Goal: Task Accomplishment & Management: Manage account settings

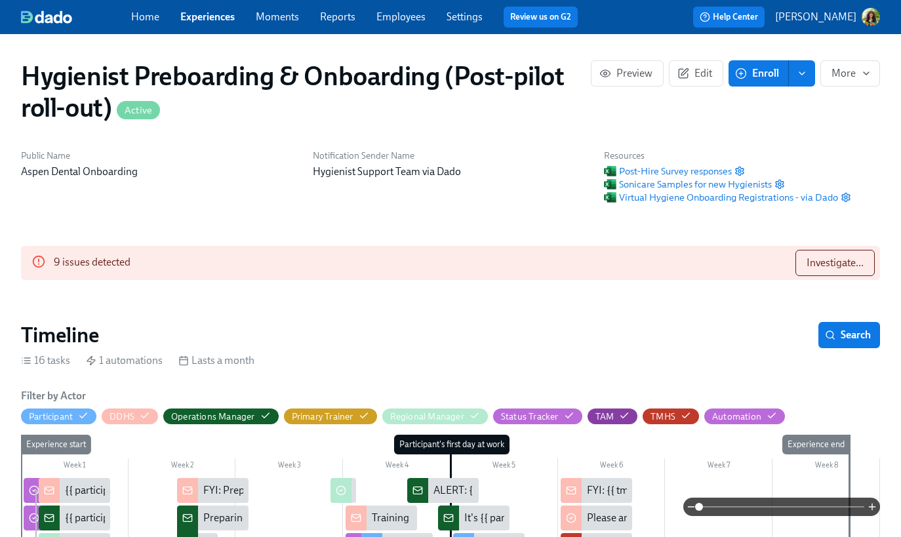
scroll to position [0, 11598]
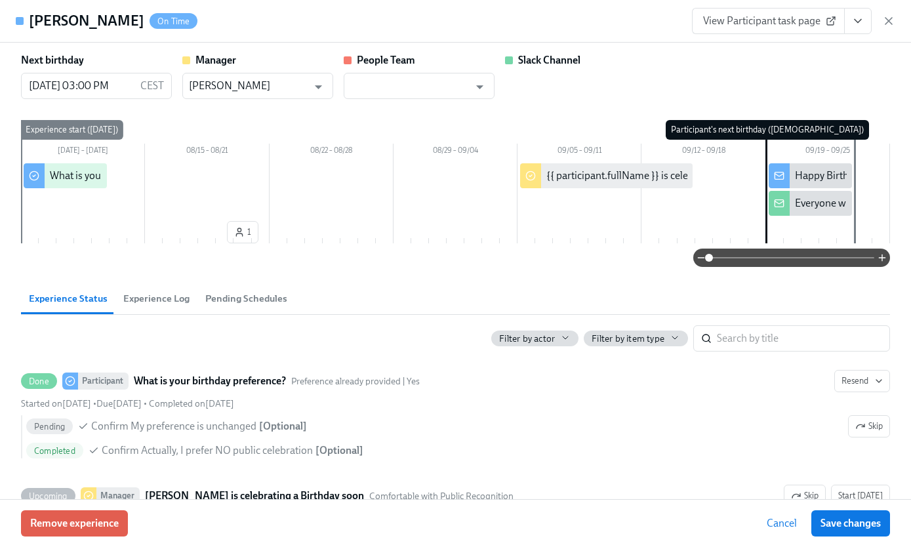
scroll to position [0, 4139]
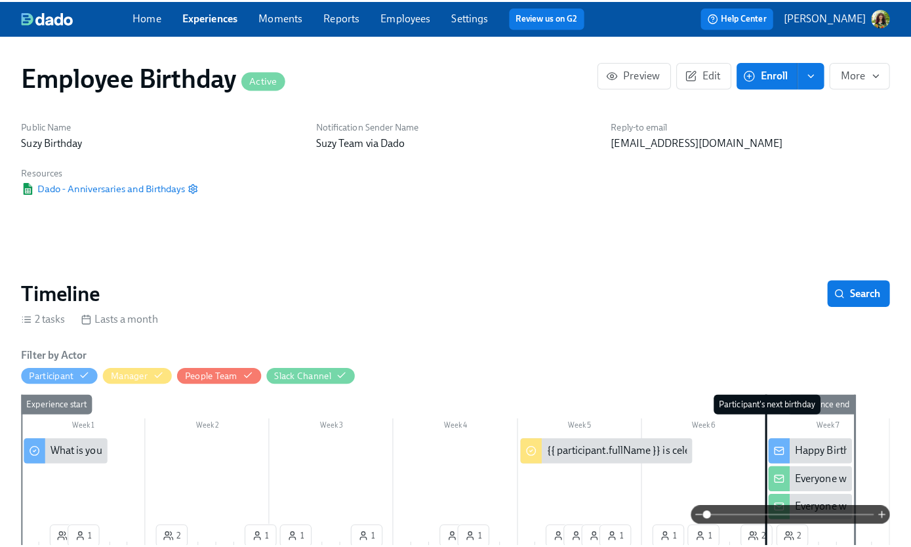
scroll to position [0, 4139]
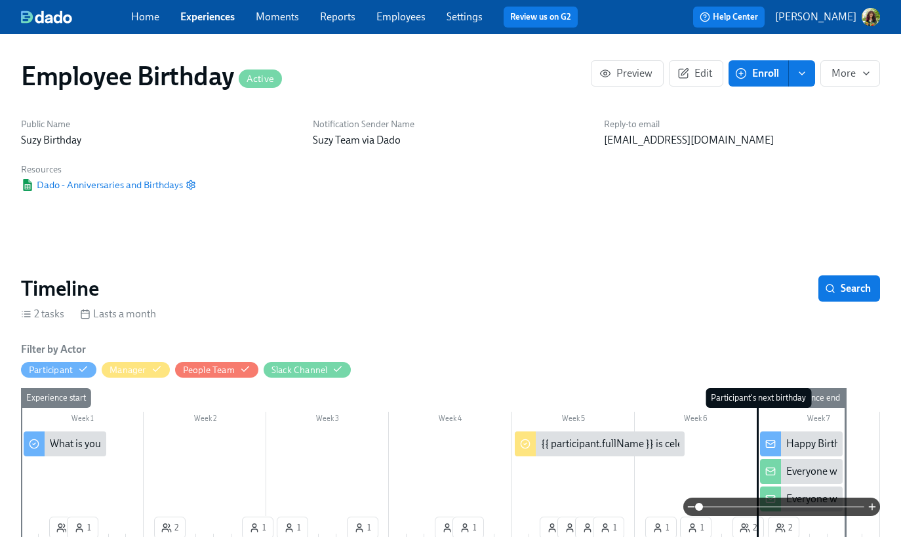
click at [841, 15] on p "[PERSON_NAME]" at bounding box center [815, 17] width 81 height 14
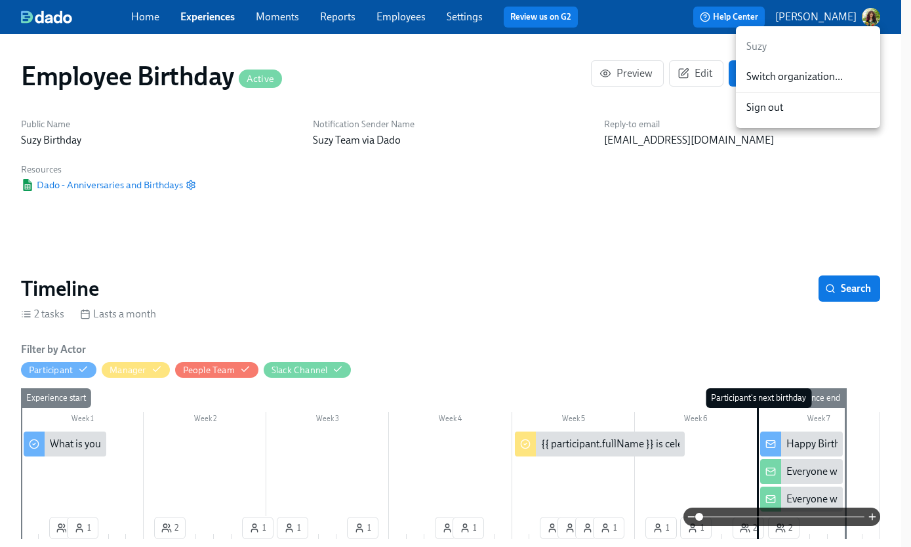
click at [815, 75] on span "Switch organization..." at bounding box center [807, 77] width 123 height 14
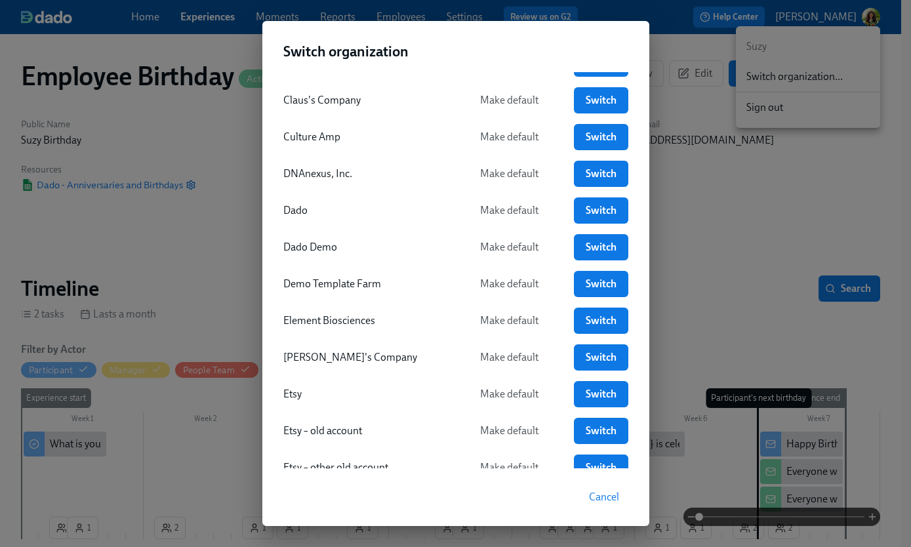
scroll to position [530, 0]
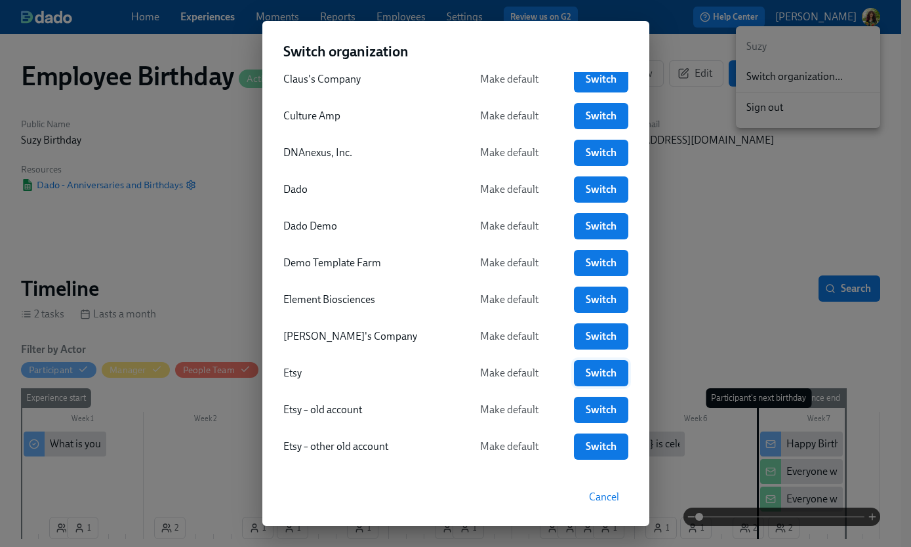
click at [591, 370] on span "Switch" at bounding box center [600, 373] width 35 height 13
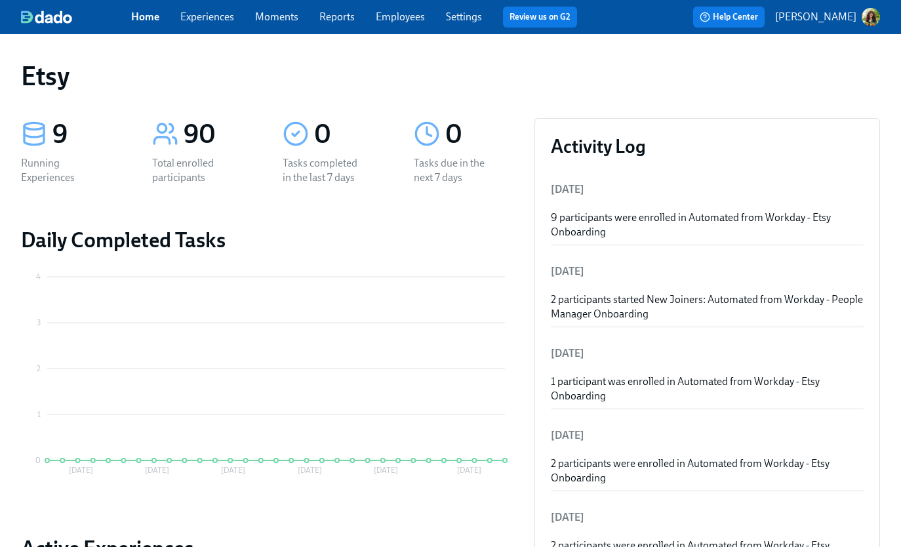
click at [188, 14] on link "Experiences" at bounding box center [207, 16] width 54 height 12
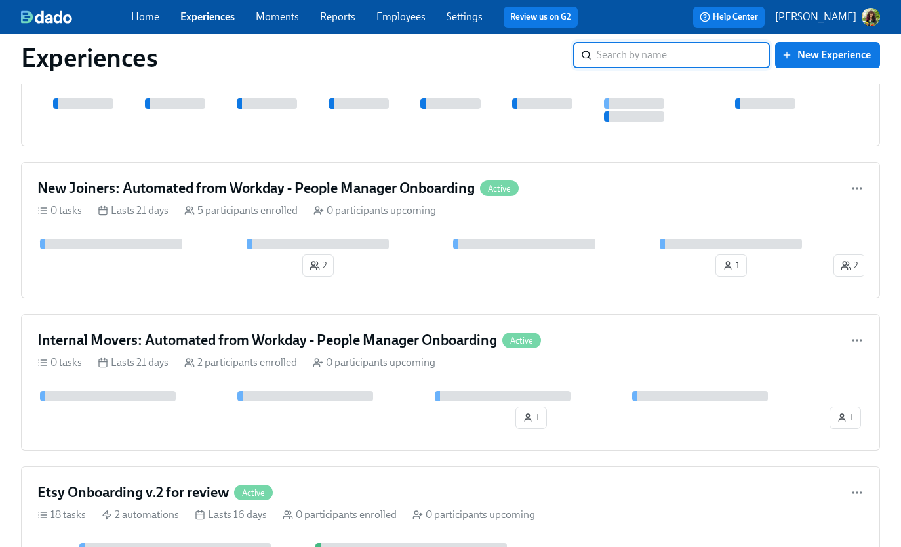
scroll to position [513, 0]
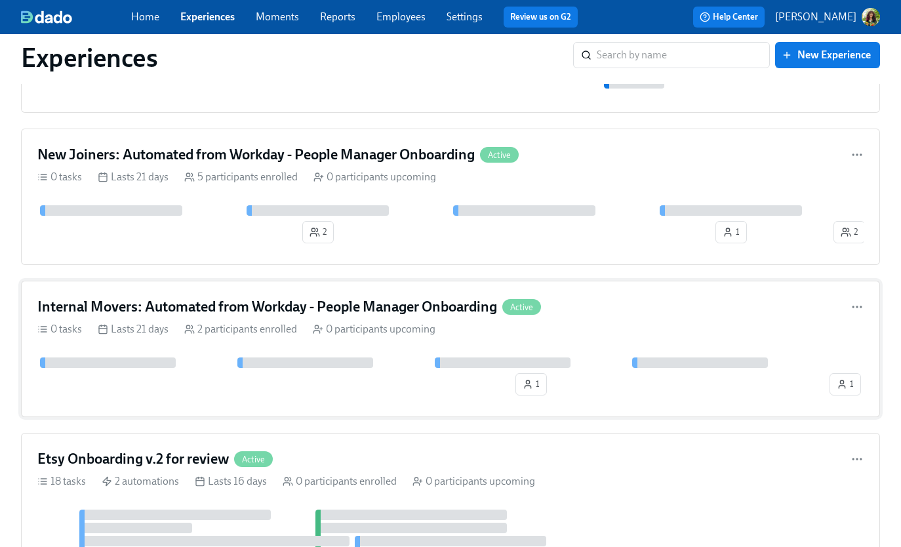
click at [637, 313] on div "Internal Movers: Automated from Workday - People Manager Onboarding Active" at bounding box center [450, 307] width 826 height 20
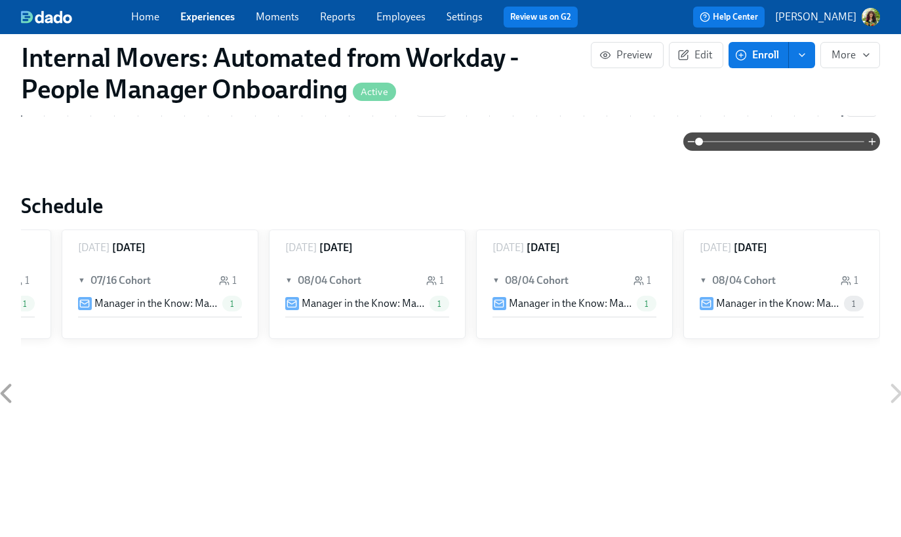
scroll to position [290, 0]
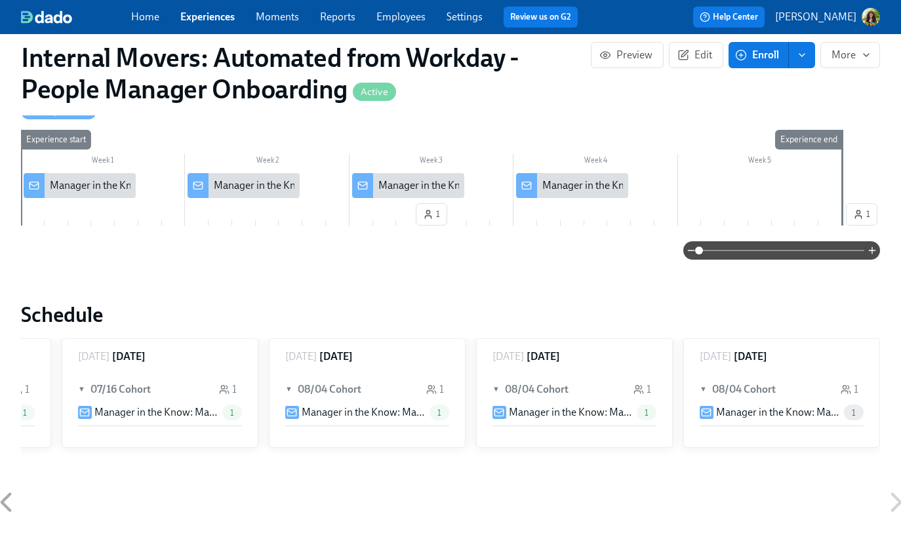
click at [401, 14] on link "Employees" at bounding box center [400, 16] width 49 height 12
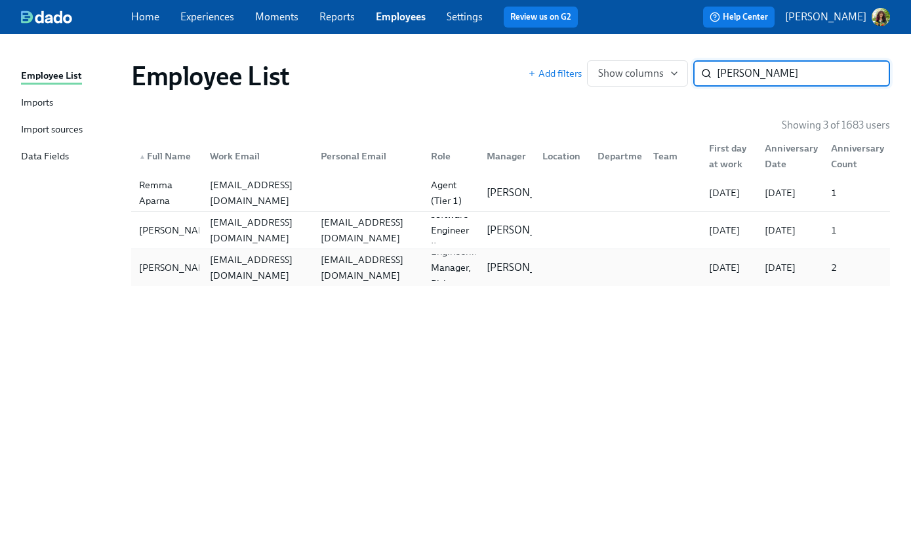
type input "emma"
click at [593, 259] on div at bounding box center [615, 267] width 56 height 26
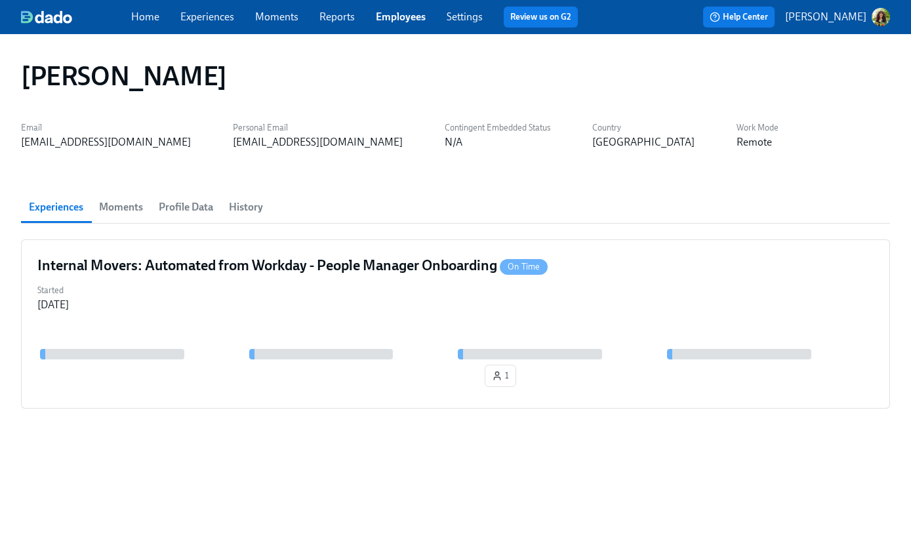
click at [194, 201] on span "Profile Data" at bounding box center [186, 207] width 54 height 18
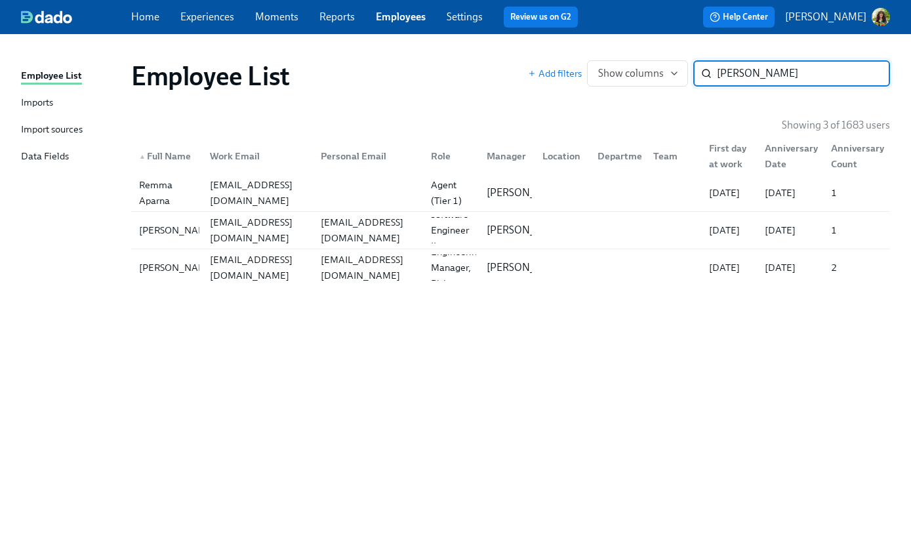
click at [868, 71] on input "emma" at bounding box center [803, 73] width 173 height 26
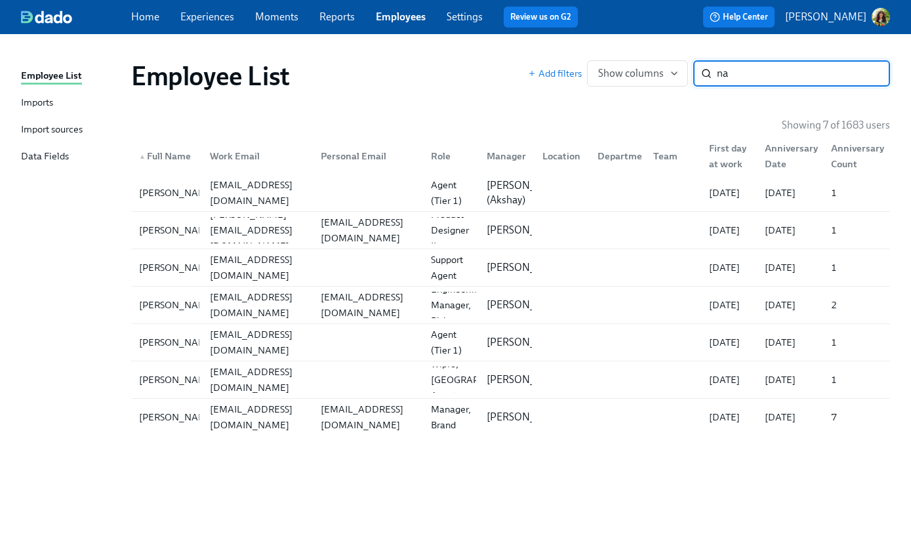
type input "n"
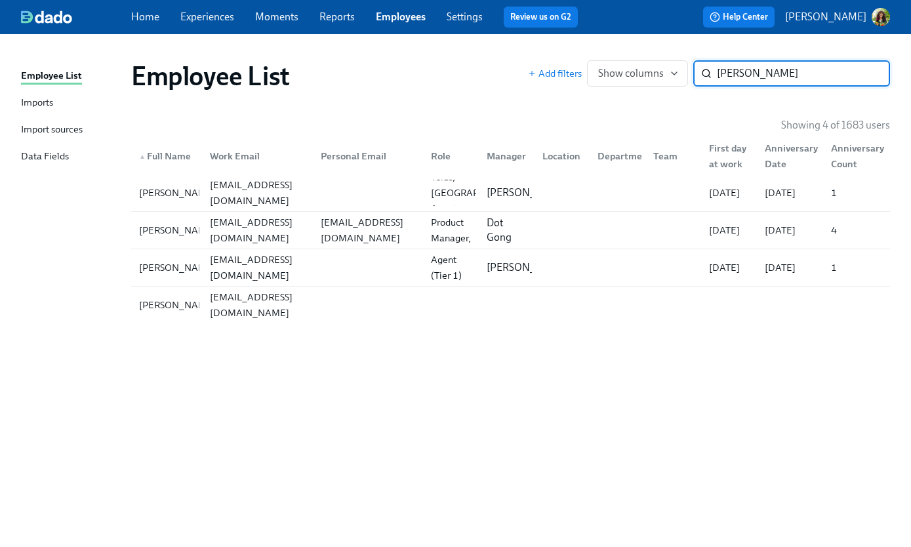
type input "juan"
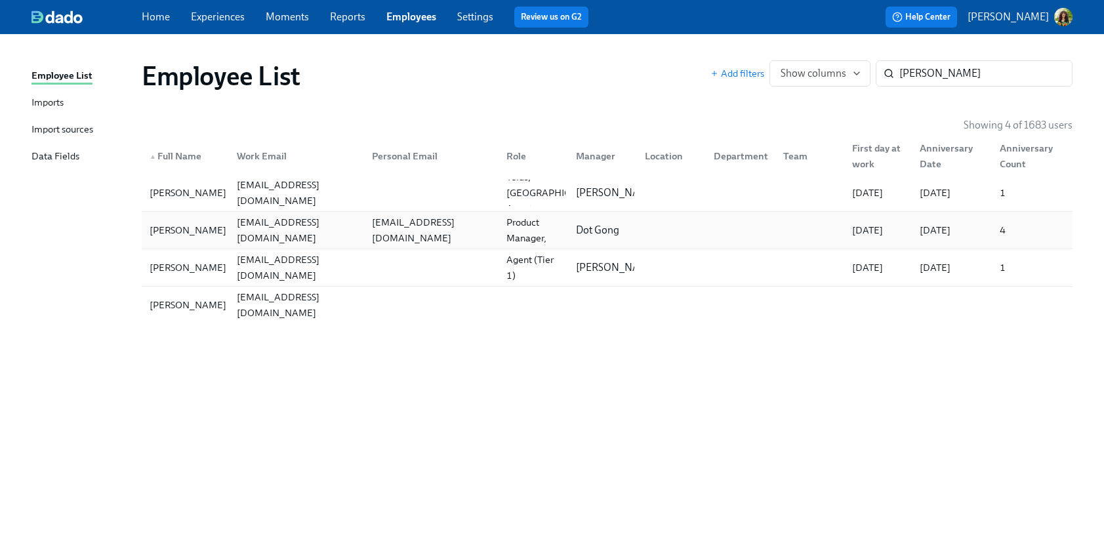
click at [195, 233] on div "Juan Garcia Bazan" at bounding box center [187, 230] width 87 height 16
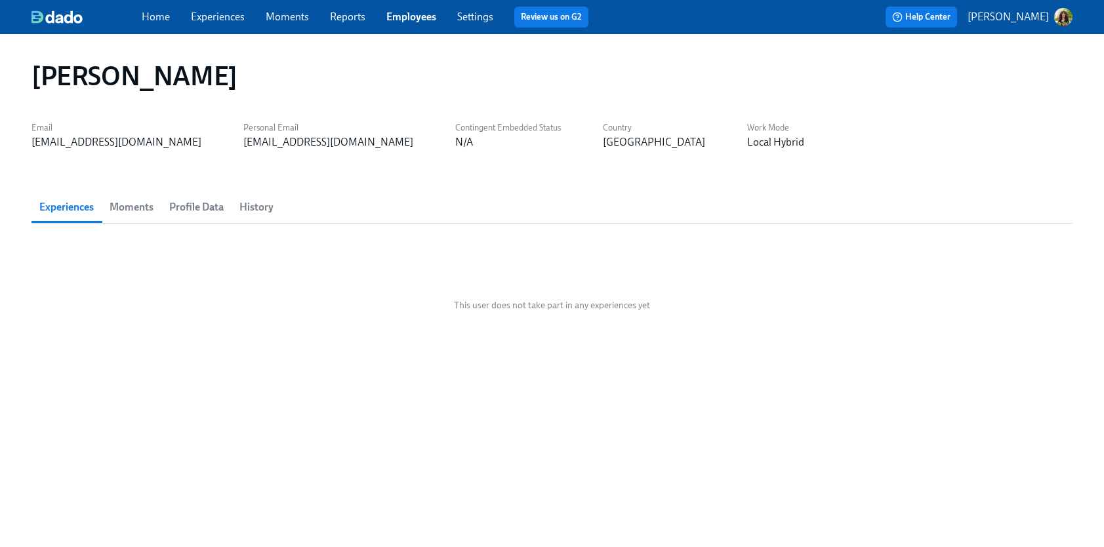
click at [210, 202] on span "Profile Data" at bounding box center [196, 207] width 54 height 18
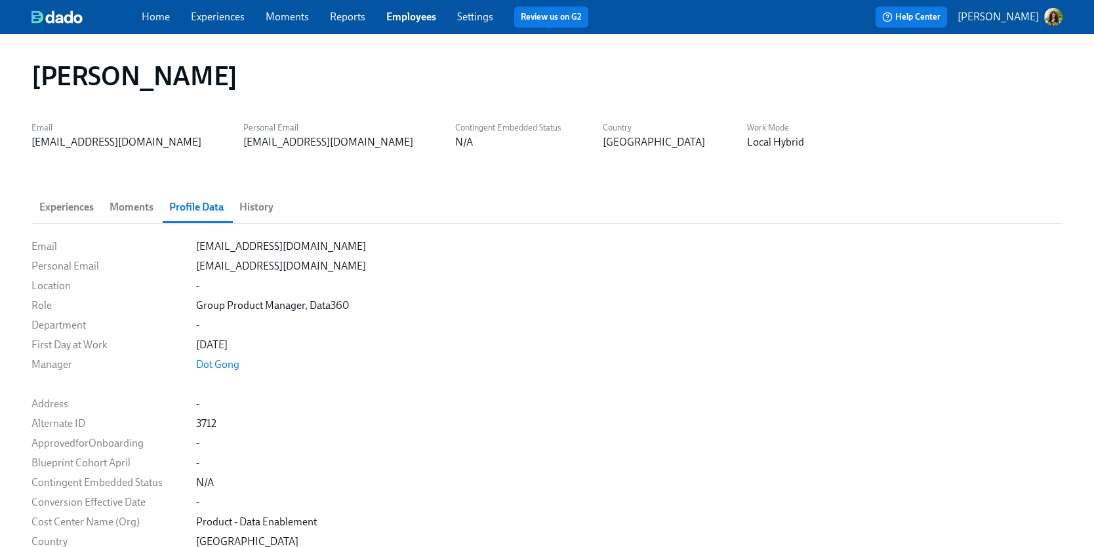
click at [254, 207] on span "History" at bounding box center [256, 207] width 34 height 18
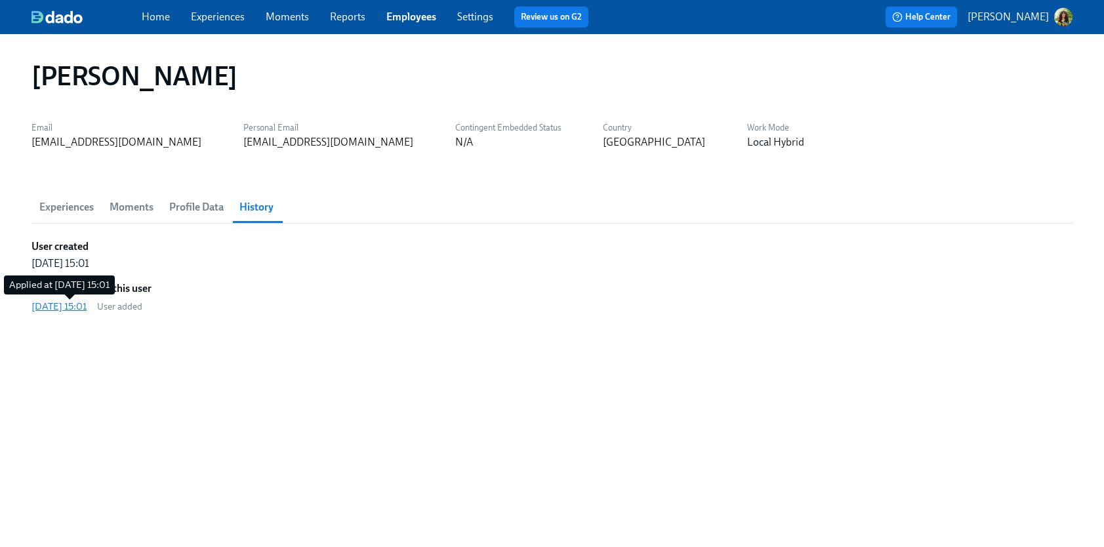
click at [64, 306] on div "2025/08/16 15:01" at bounding box center [58, 306] width 55 height 13
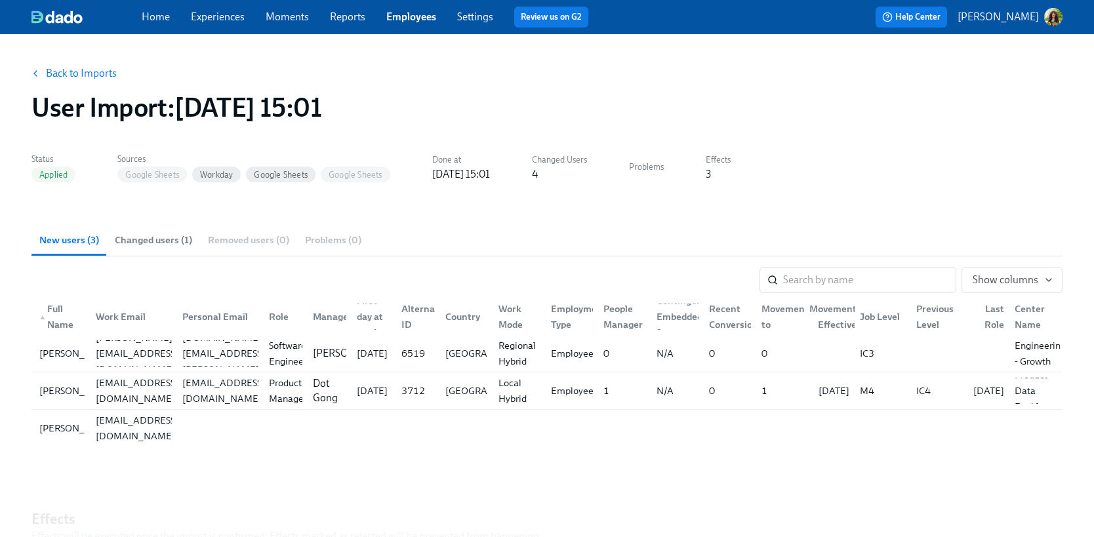
click at [205, 16] on link "Experiences" at bounding box center [218, 16] width 54 height 12
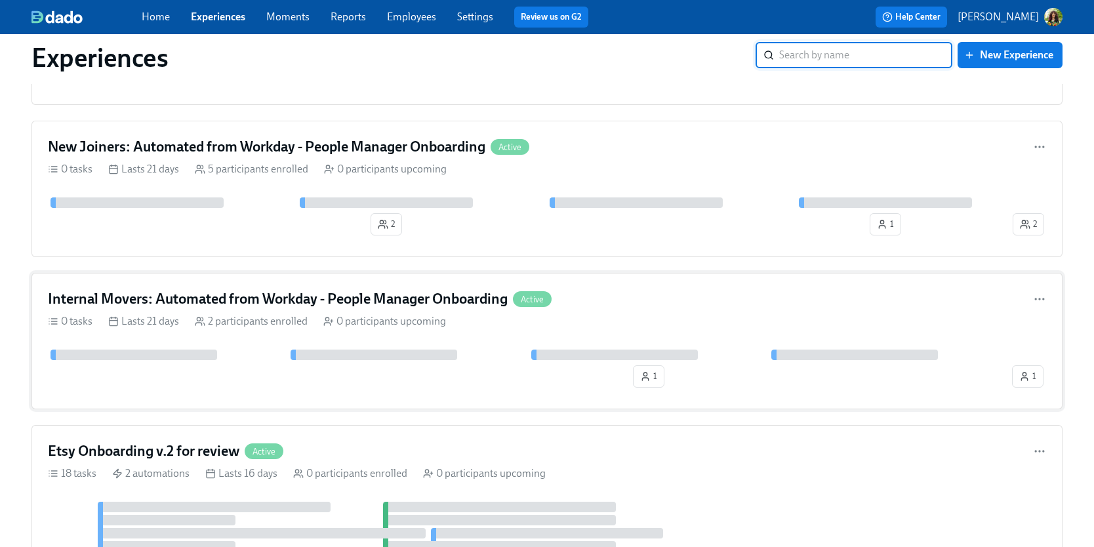
scroll to position [523, 0]
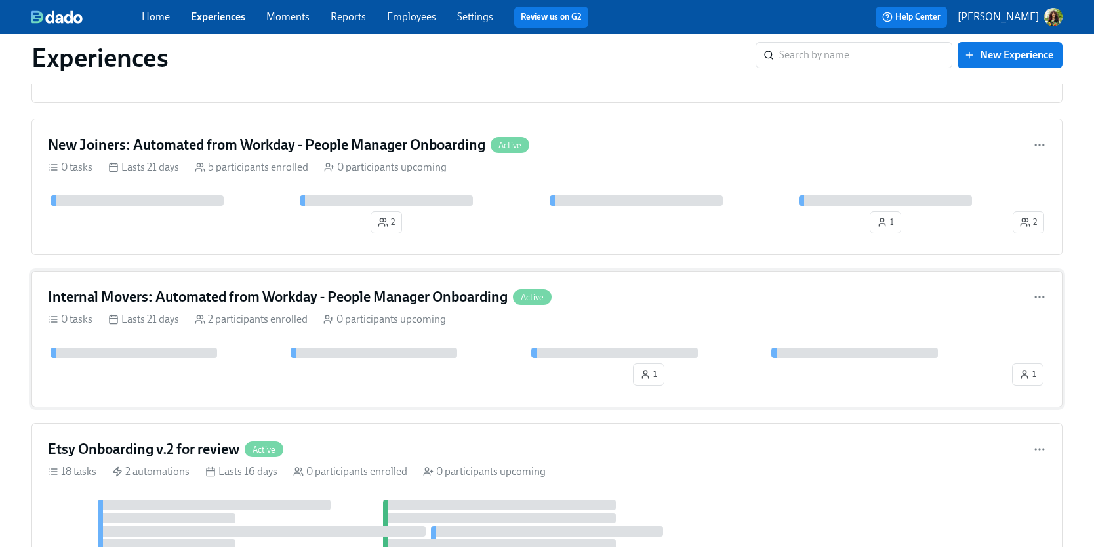
click at [691, 304] on div "Internal Movers: Automated from Workday - People Manager Onboarding Active" at bounding box center [547, 297] width 998 height 20
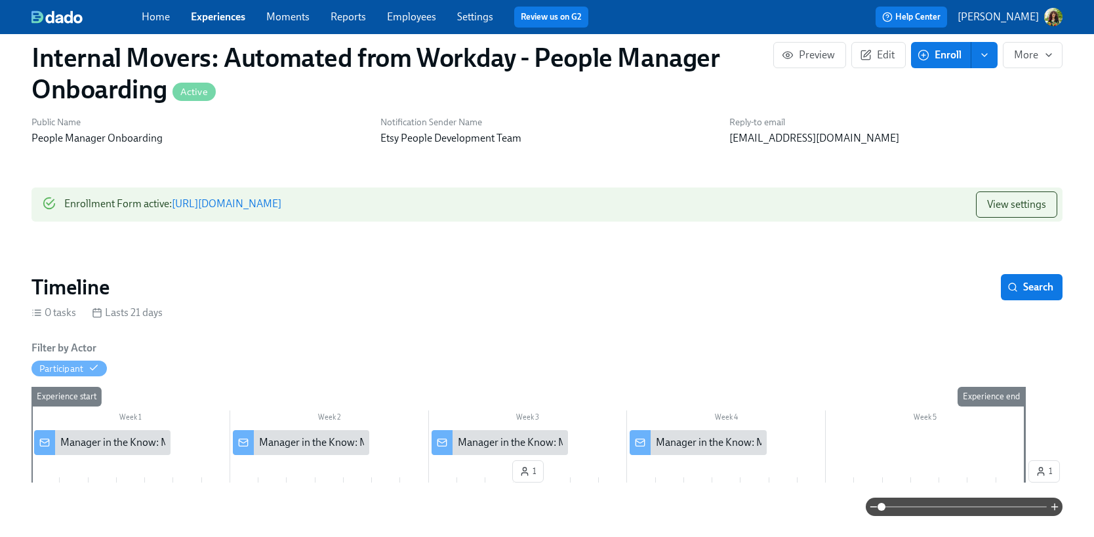
scroll to position [228, 0]
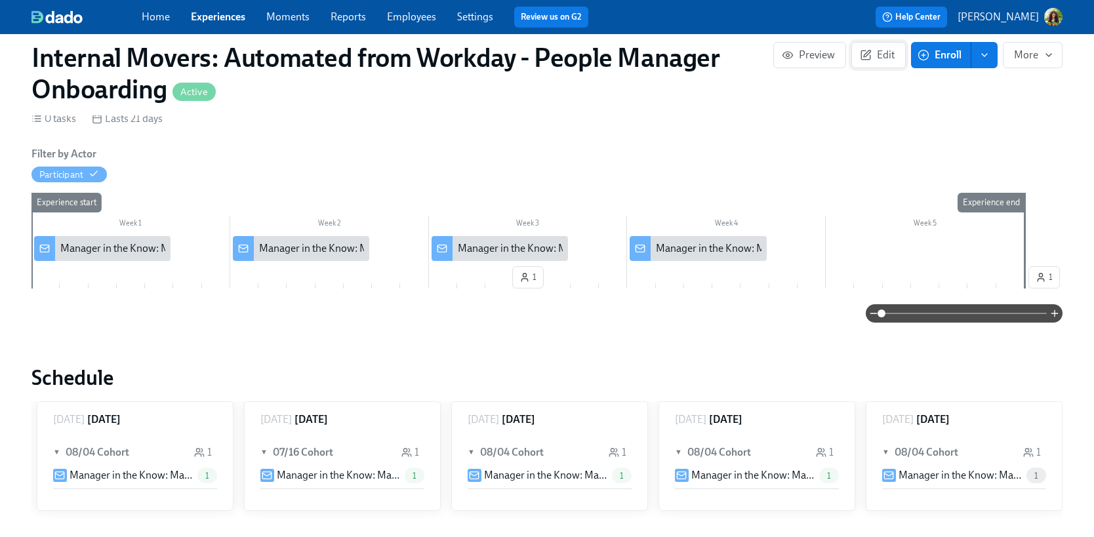
click at [894, 54] on span "Edit" at bounding box center [878, 55] width 32 height 13
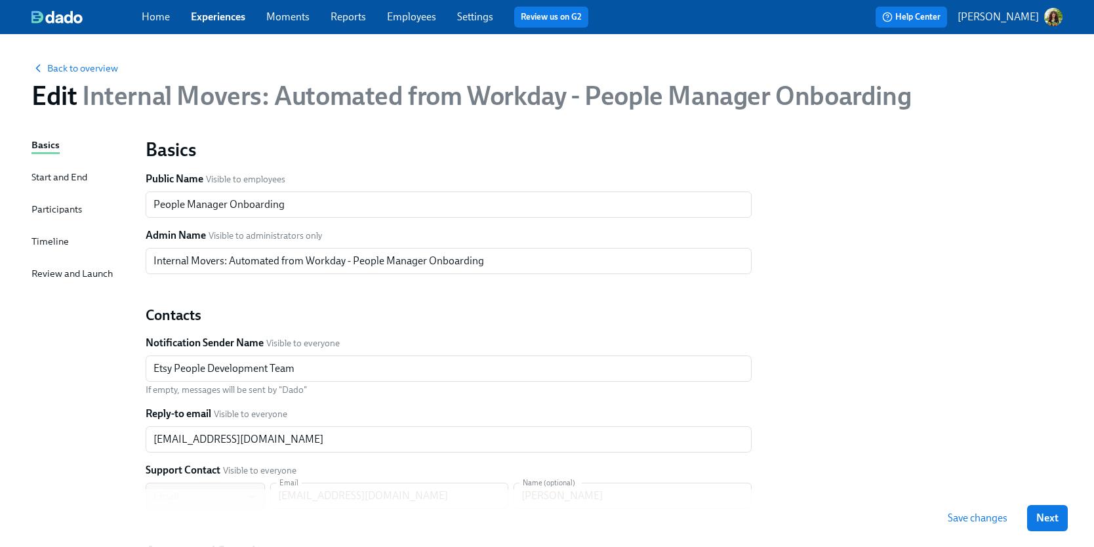
click at [49, 210] on div "Participants" at bounding box center [56, 209] width 50 height 14
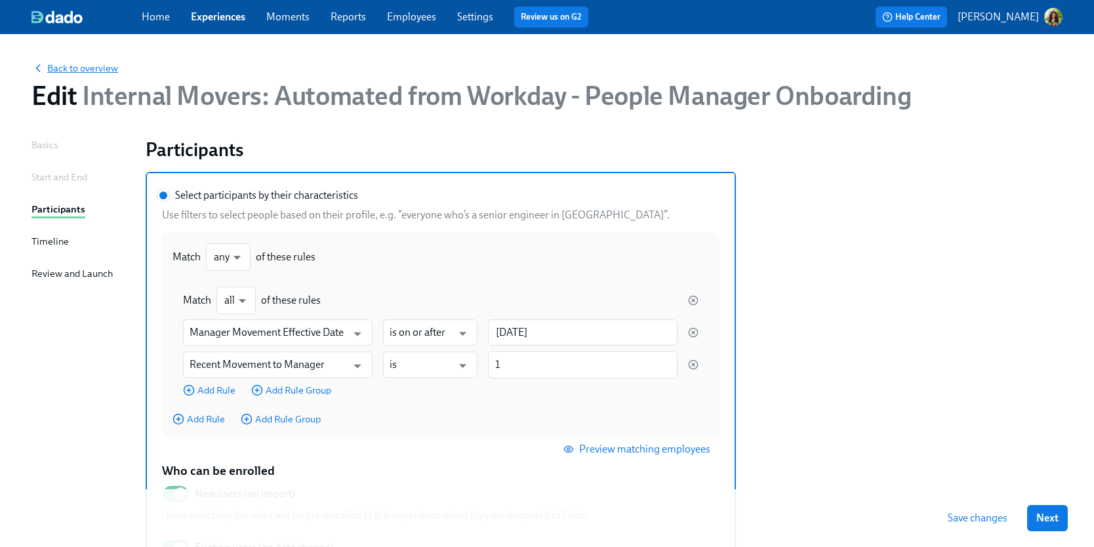
click at [75, 70] on span "Back to overview" at bounding box center [74, 68] width 87 height 13
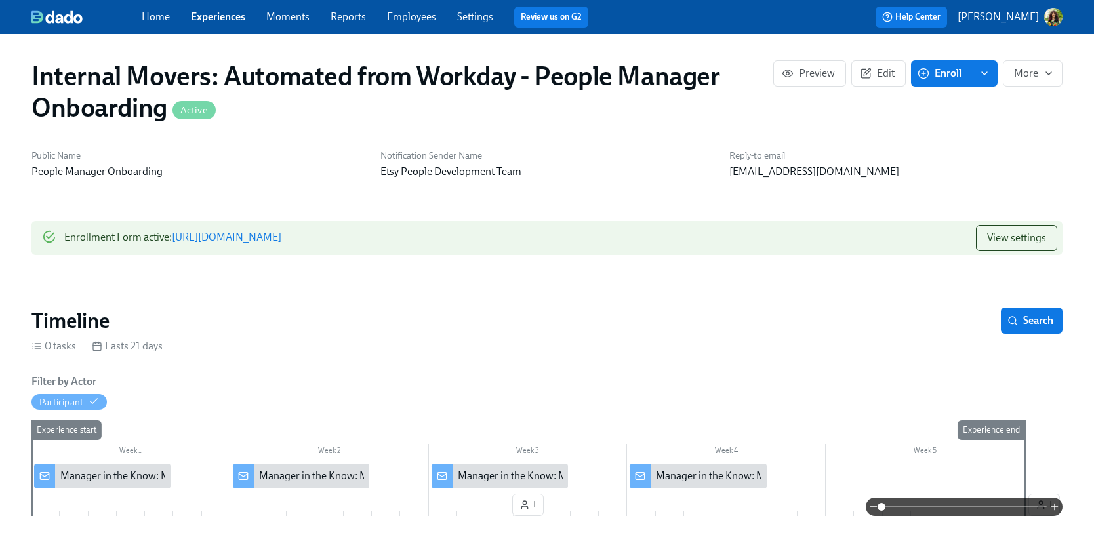
scroll to position [0, 616]
click at [413, 16] on link "Employees" at bounding box center [411, 16] width 49 height 12
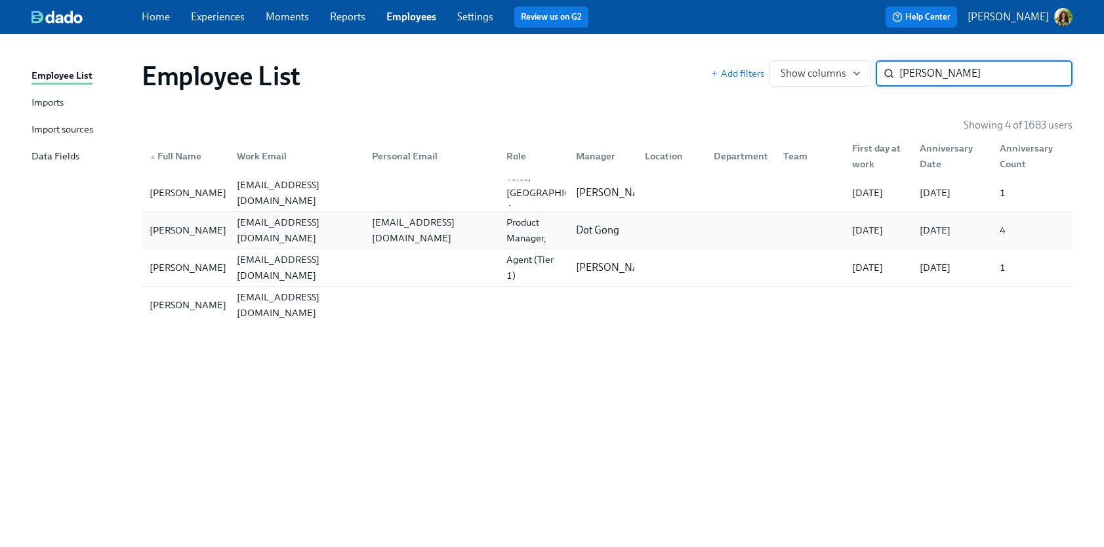
type input "juan"
click at [203, 236] on div "Juan Garcia Bazan" at bounding box center [187, 230] width 87 height 16
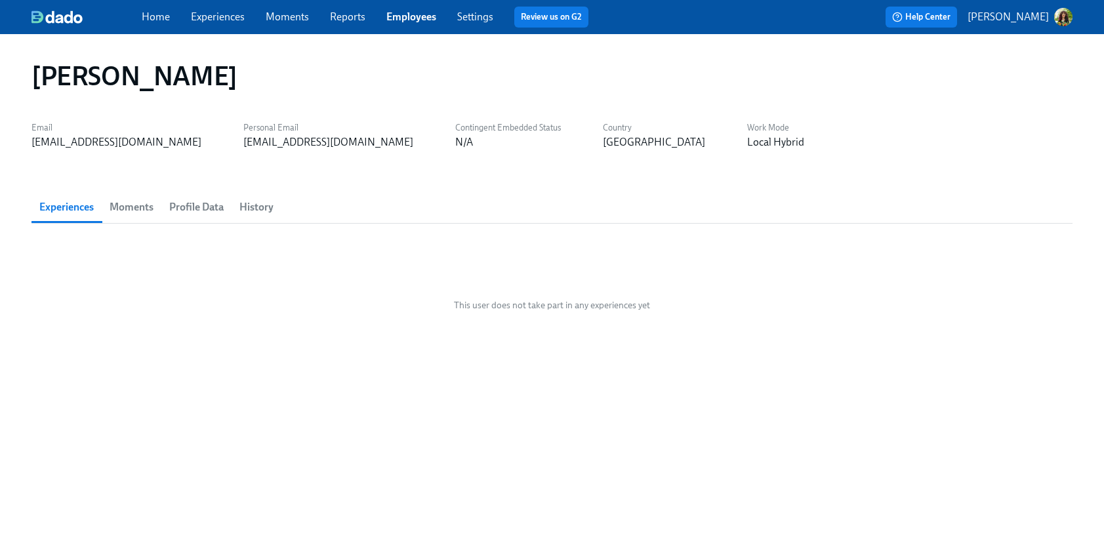
click at [262, 205] on span "History" at bounding box center [256, 207] width 34 height 18
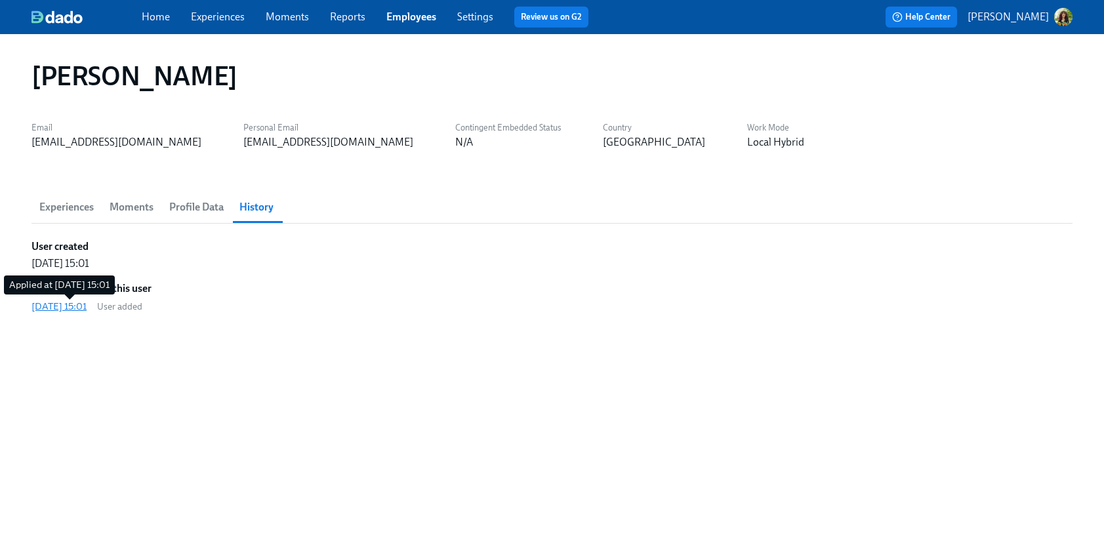
click at [87, 304] on div "2025/08/16 15:01" at bounding box center [58, 306] width 55 height 13
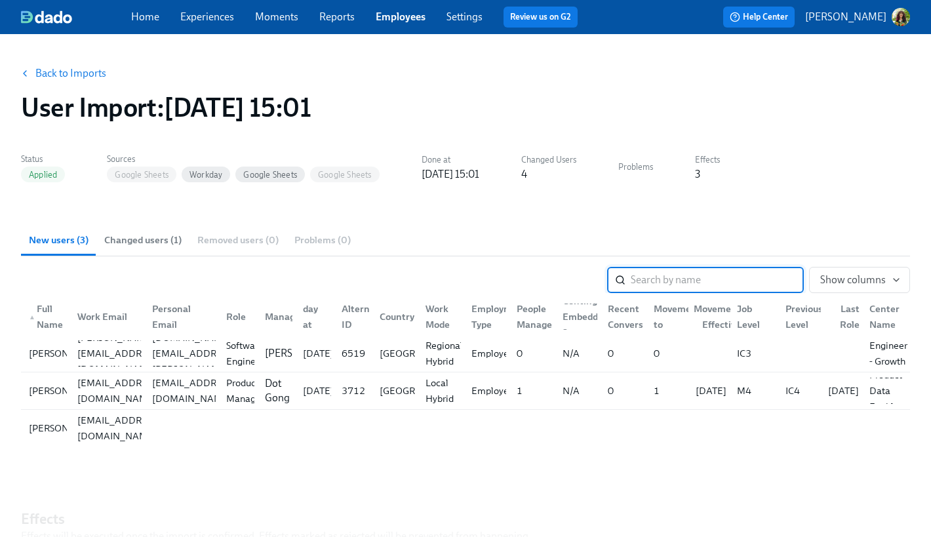
click at [199, 16] on link "Experiences" at bounding box center [207, 16] width 54 height 12
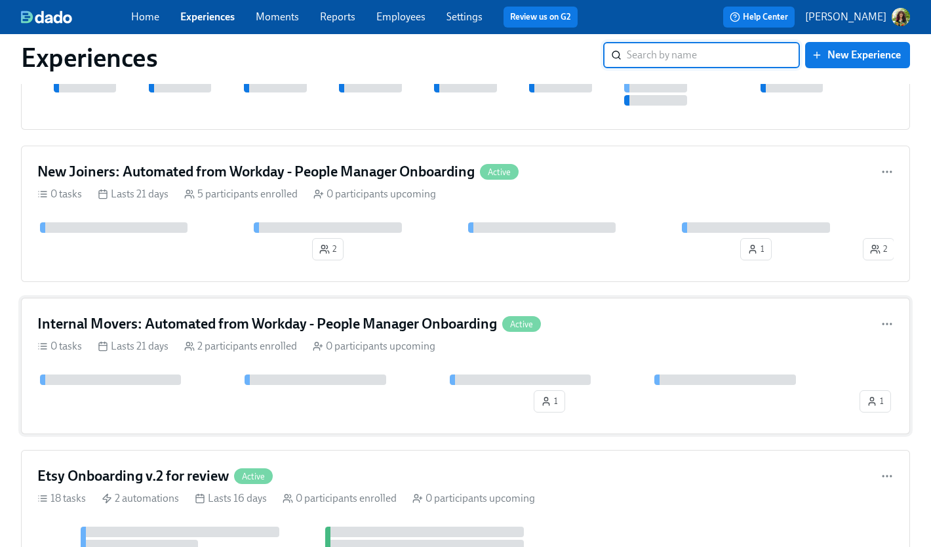
scroll to position [498, 0]
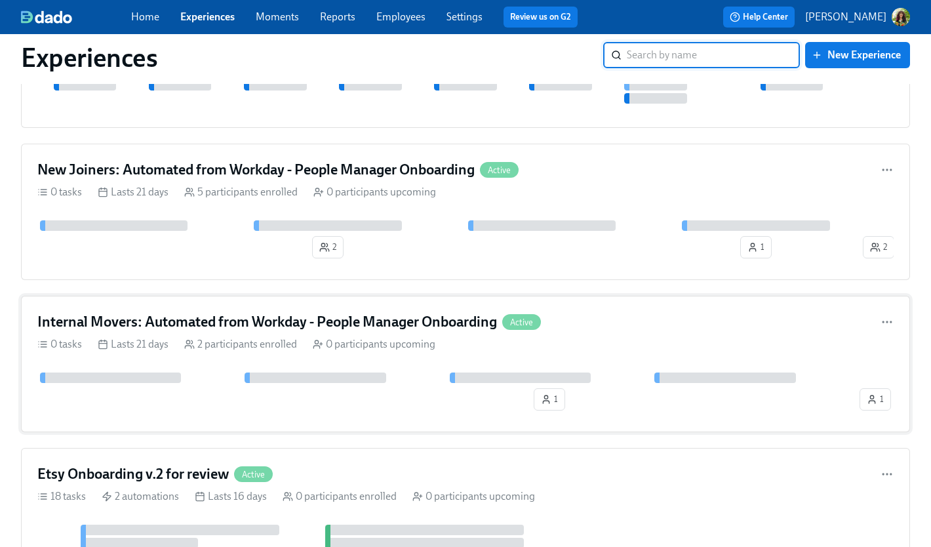
click at [683, 321] on div "Internal Movers: Automated from Workday - People Manager Onboarding Active" at bounding box center [465, 322] width 856 height 20
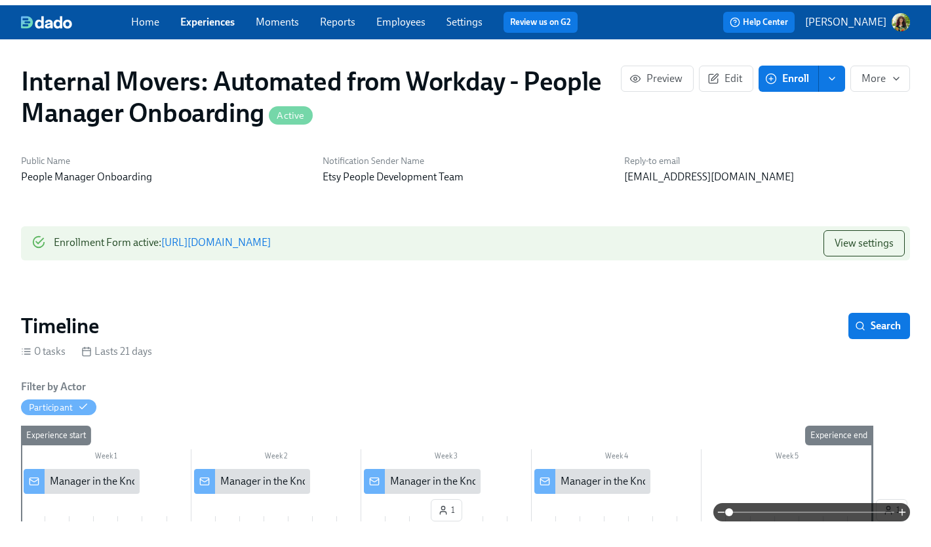
scroll to position [0, 758]
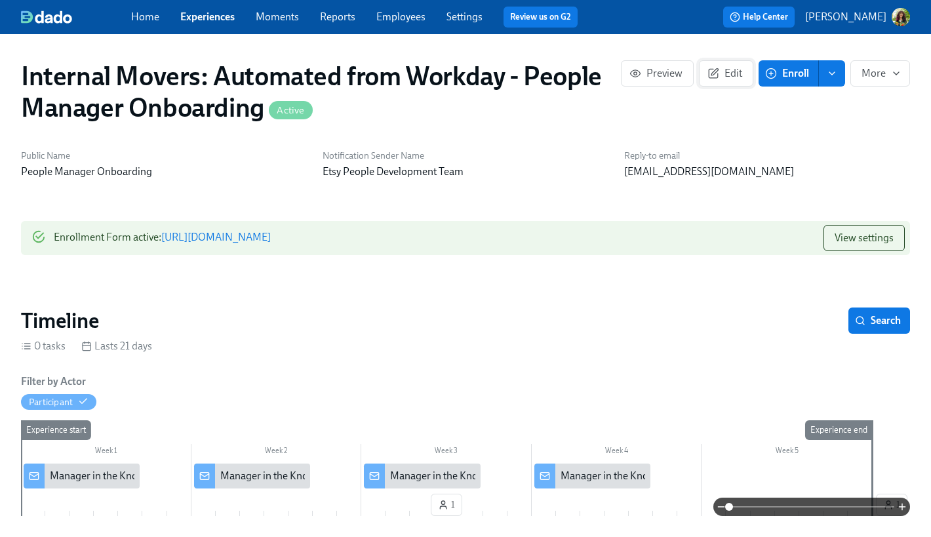
click at [725, 75] on span "Edit" at bounding box center [726, 73] width 32 height 13
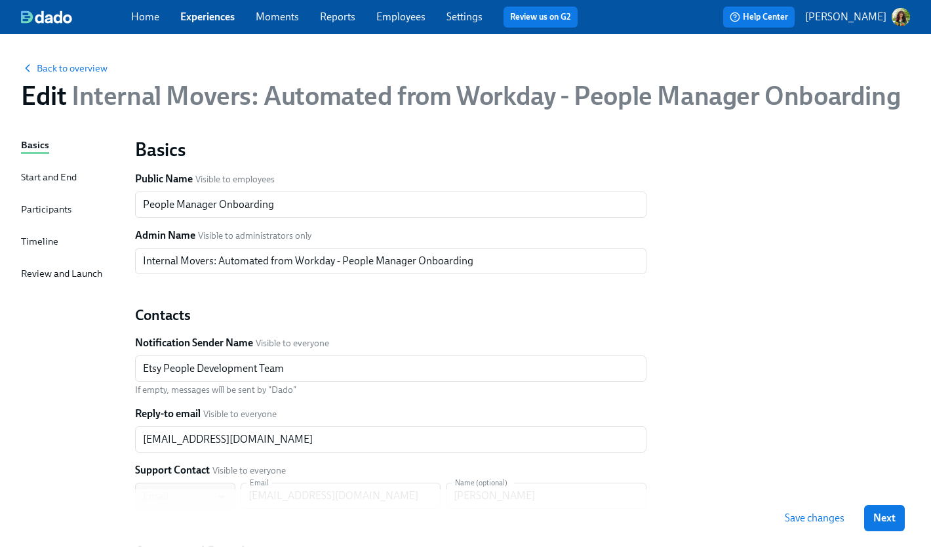
click at [47, 205] on div "Participants" at bounding box center [46, 209] width 50 height 14
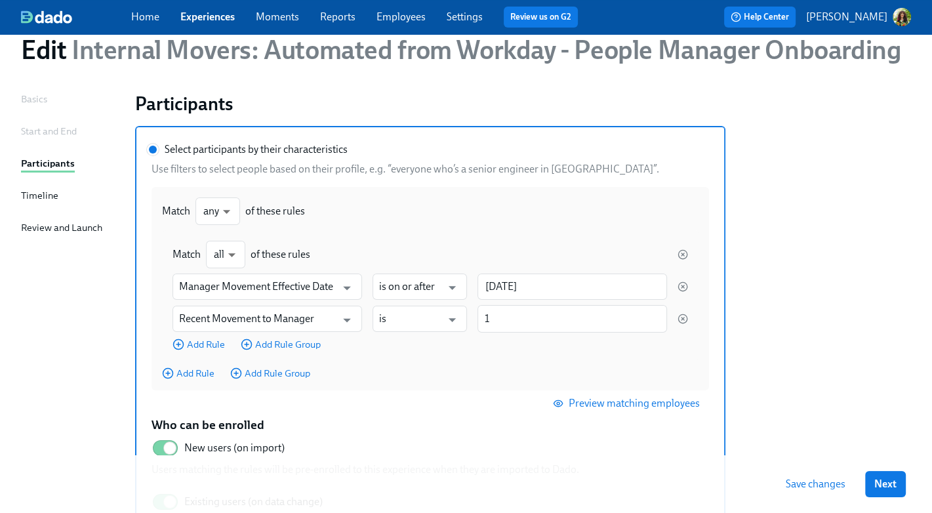
scroll to position [44, 0]
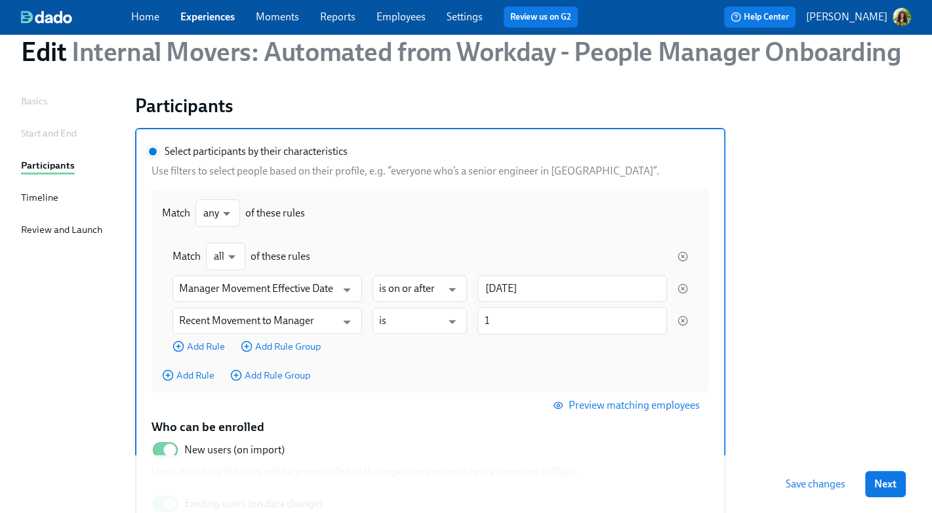
click at [47, 132] on div "Start and End" at bounding box center [49, 133] width 56 height 14
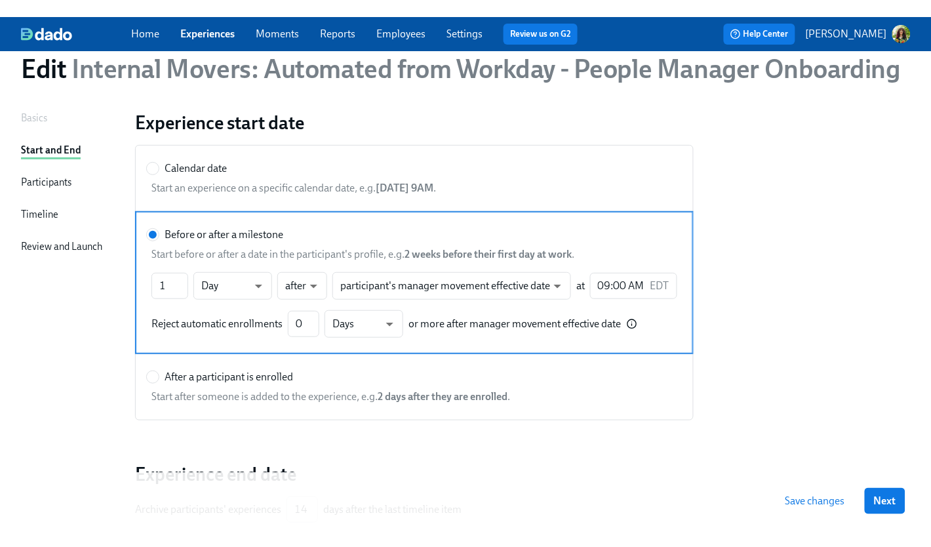
scroll to position [44, 0]
